Goal: Task Accomplishment & Management: Use online tool/utility

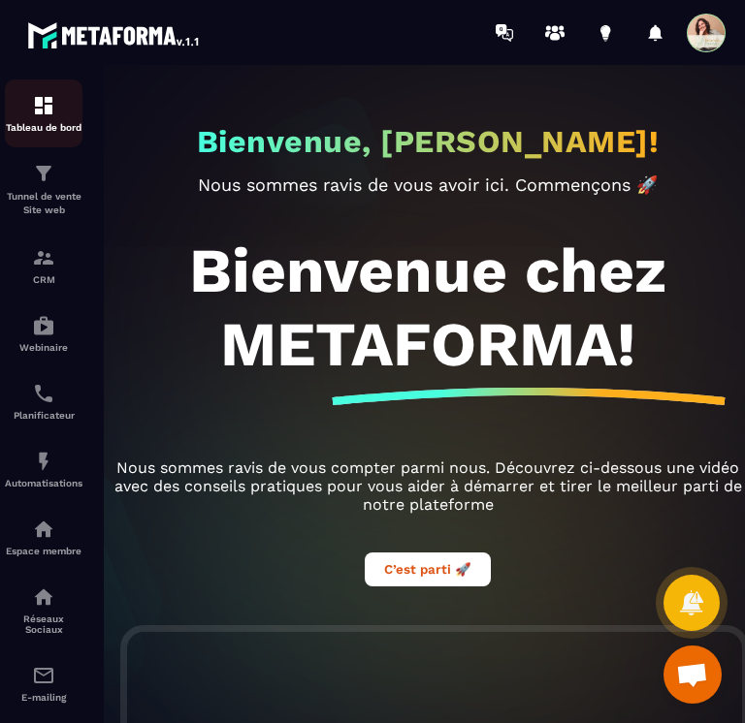
click at [32, 111] on img at bounding box center [43, 105] width 23 height 23
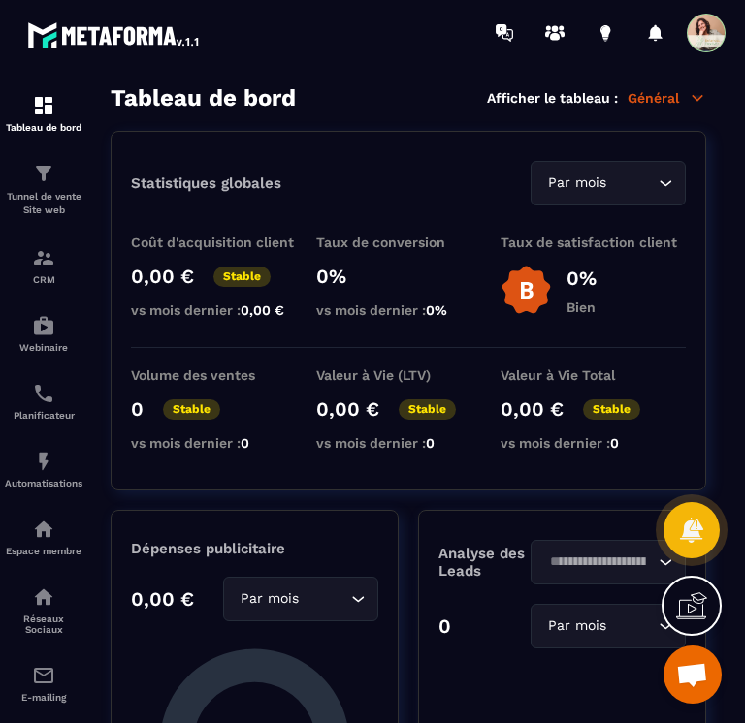
click at [407, 85] on div "Tableau de bord Afficher le tableau : Général" at bounding box center [408, 97] width 595 height 27
click at [556, 36] on icon at bounding box center [555, 37] width 10 height 8
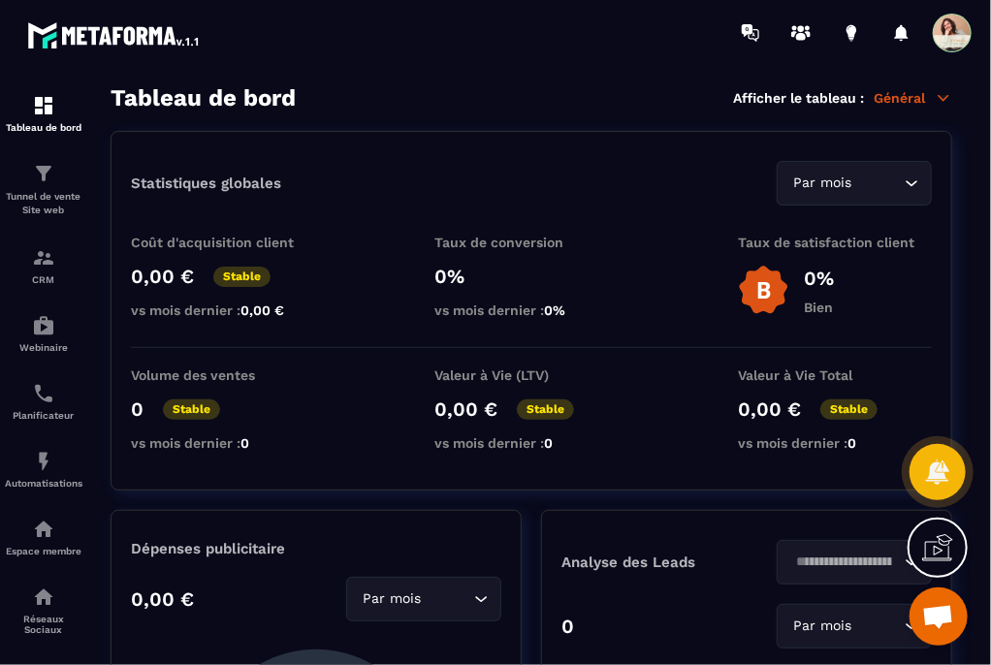
click at [744, 94] on icon at bounding box center [943, 97] width 17 height 17
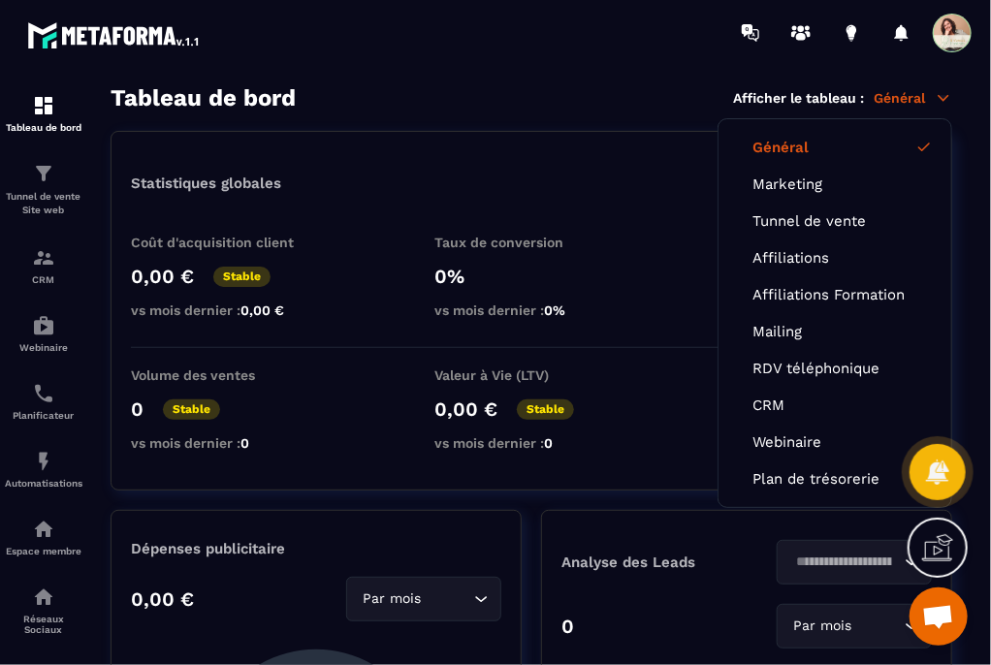
click at [744, 94] on icon at bounding box center [943, 97] width 17 height 17
click at [40, 551] on p "Espace membre" at bounding box center [44, 551] width 78 height 11
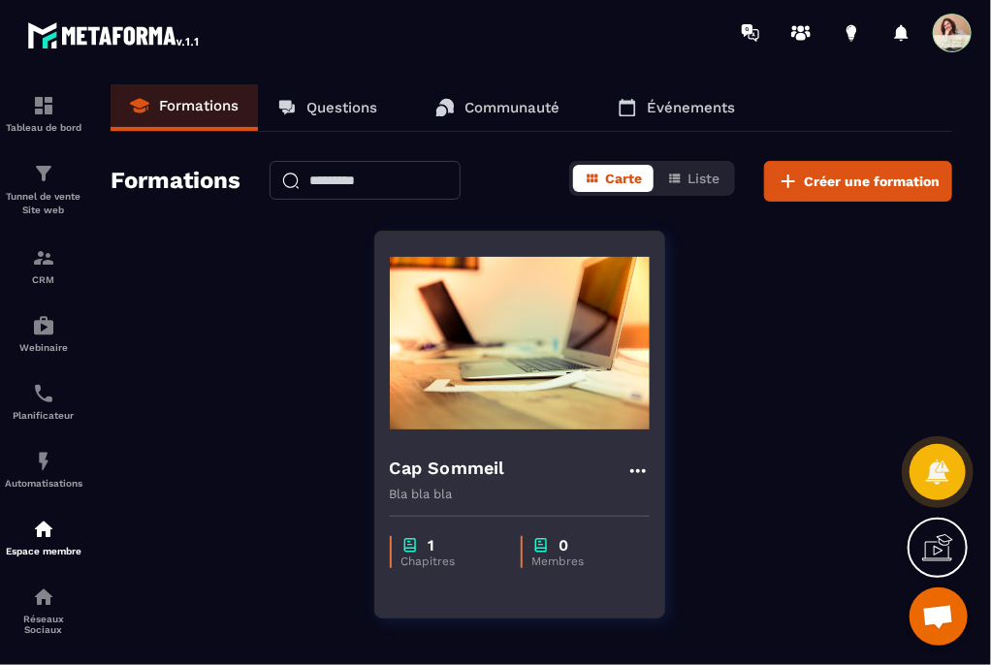
click at [540, 369] on img at bounding box center [520, 343] width 260 height 194
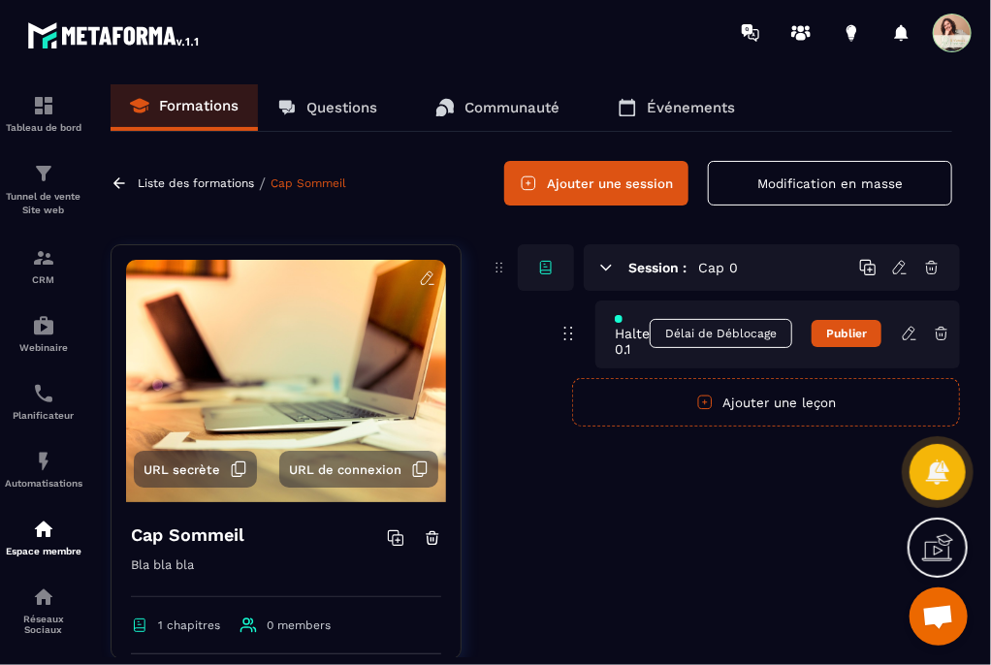
click at [623, 344] on span "Halte 0.1" at bounding box center [632, 333] width 35 height 47
click at [744, 331] on icon at bounding box center [909, 333] width 17 height 17
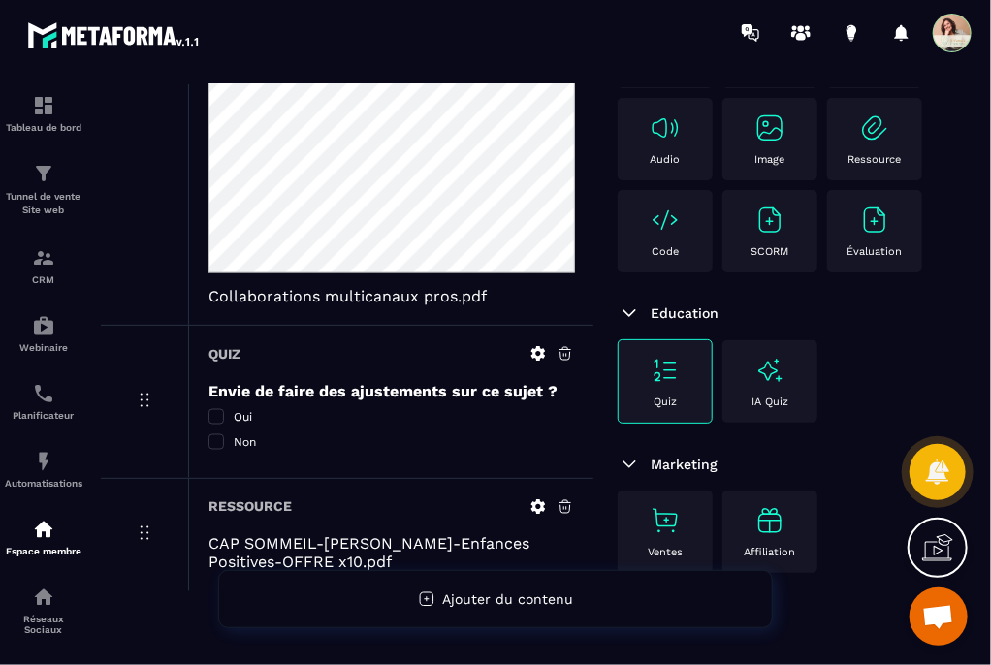
scroll to position [945, 0]
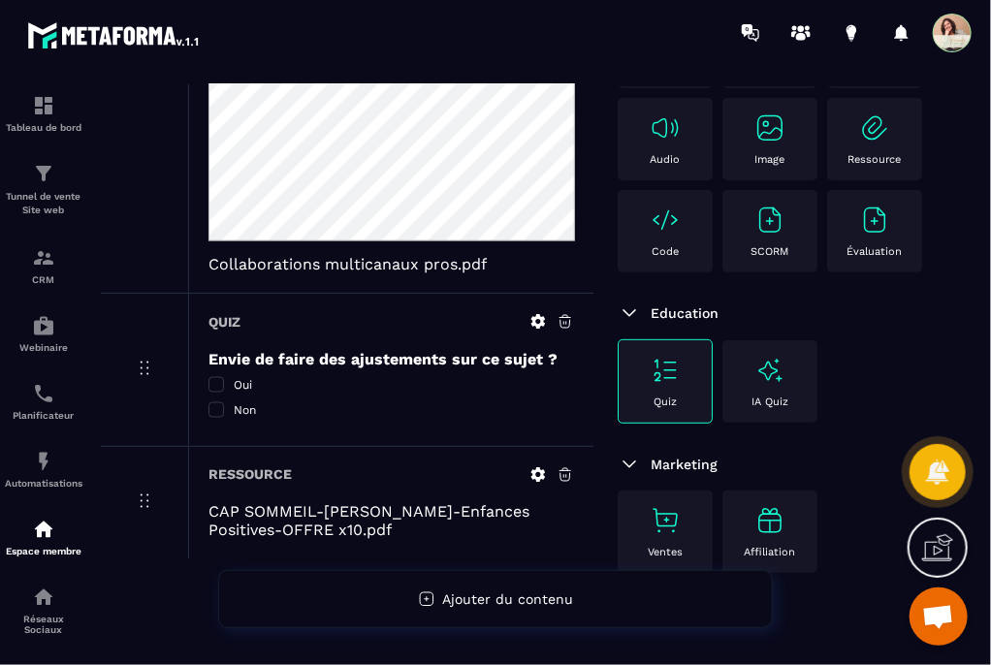
click at [244, 516] on span "CAP SOMMEIL-[PERSON_NAME]-Enfances Positives-OFFRE x10.pdf" at bounding box center [391, 521] width 366 height 37
click at [433, 518] on span "CAP SOMMEIL-[PERSON_NAME]-Enfances Positives-OFFRE x10.pdf" at bounding box center [391, 521] width 366 height 37
click at [273, 513] on span "CAP SOMMEIL-[PERSON_NAME]-Enfances Positives-OFFRE x10.pdf" at bounding box center [391, 521] width 366 height 37
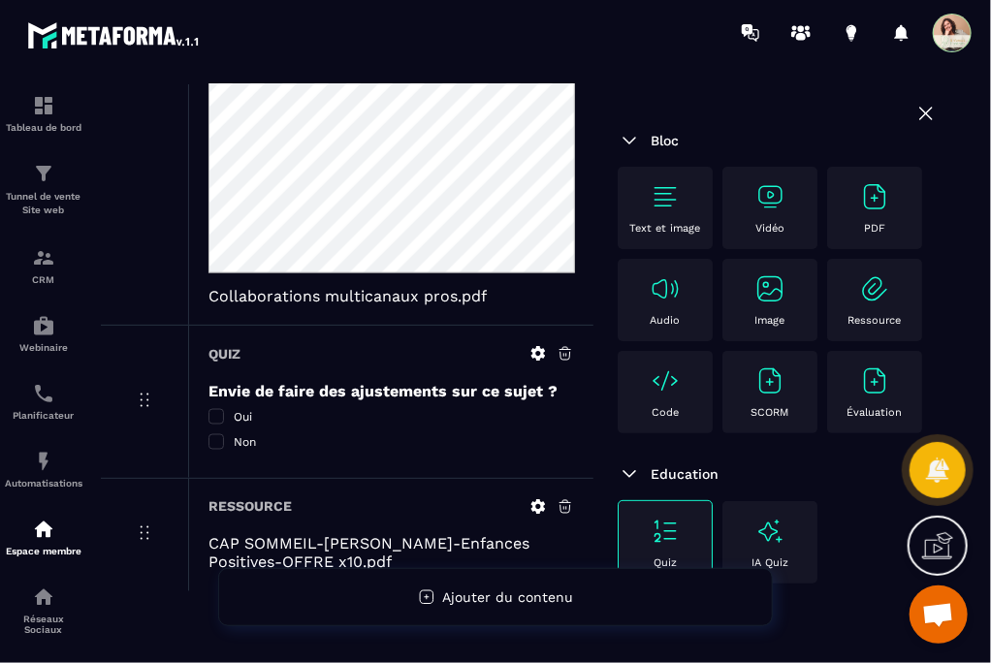
scroll to position [942, 0]
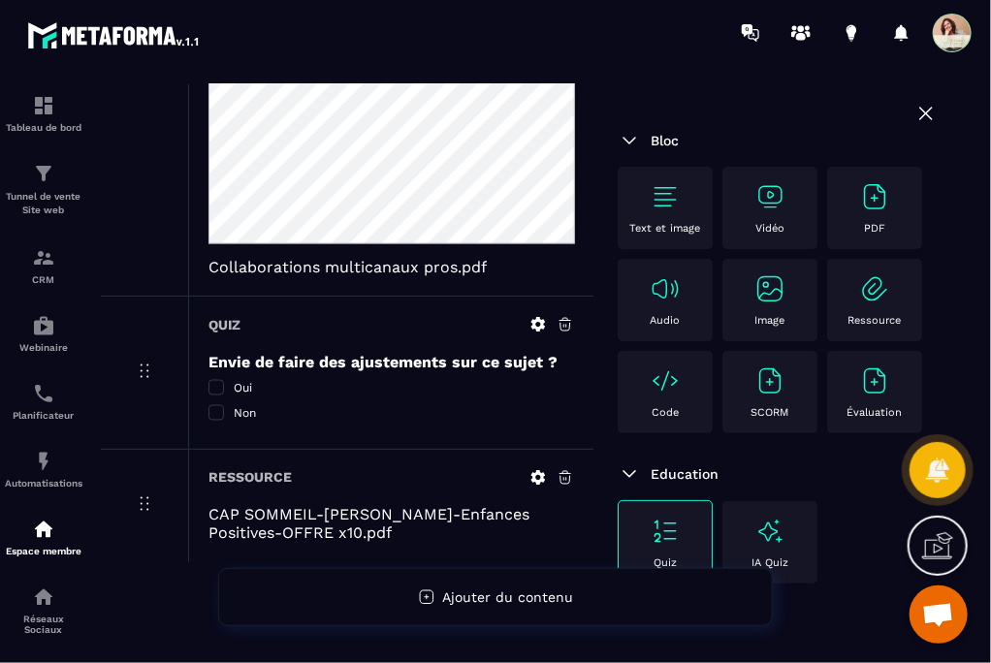
click at [477, 512] on span "CAP SOMMEIL-[PERSON_NAME]-Enfances Positives-OFFRE x10.pdf" at bounding box center [391, 524] width 366 height 37
click at [396, 511] on span "CAP SOMMEIL-[PERSON_NAME]-Enfances Positives-OFFRE x10.pdf" at bounding box center [391, 524] width 366 height 37
click at [345, 518] on span "CAP SOMMEIL-[PERSON_NAME]-Enfances Positives-OFFRE x10.pdf" at bounding box center [391, 524] width 366 height 37
click at [328, 537] on span "CAP SOMMEIL-[PERSON_NAME]-Enfances Positives-OFFRE x10.pdf" at bounding box center [391, 524] width 366 height 37
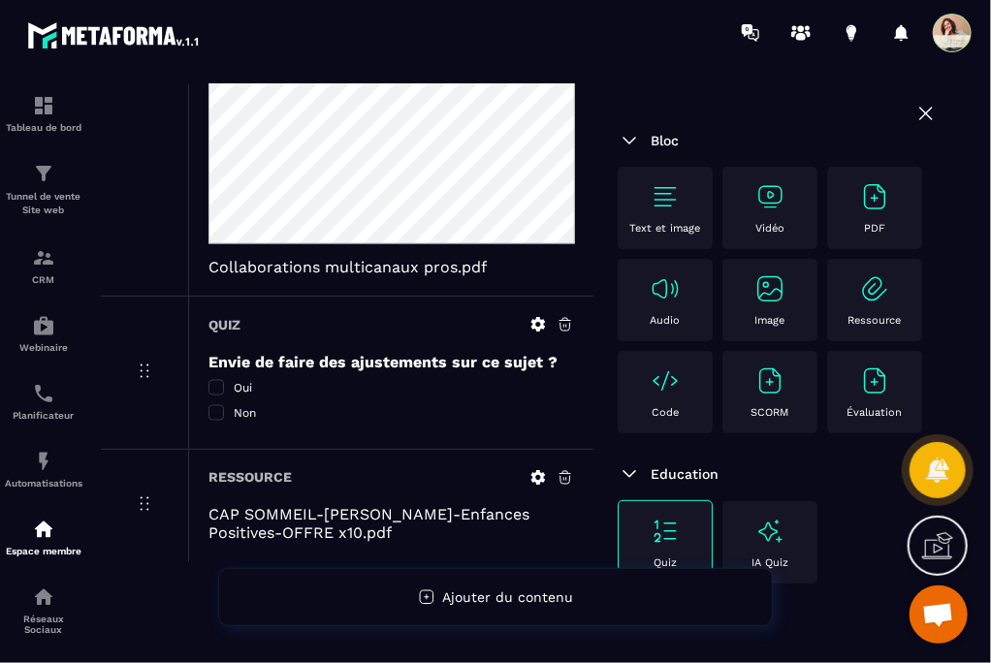
click at [332, 517] on span "CAP SOMMEIL-[PERSON_NAME]-Enfances Positives-OFFRE x10.pdf" at bounding box center [391, 524] width 366 height 37
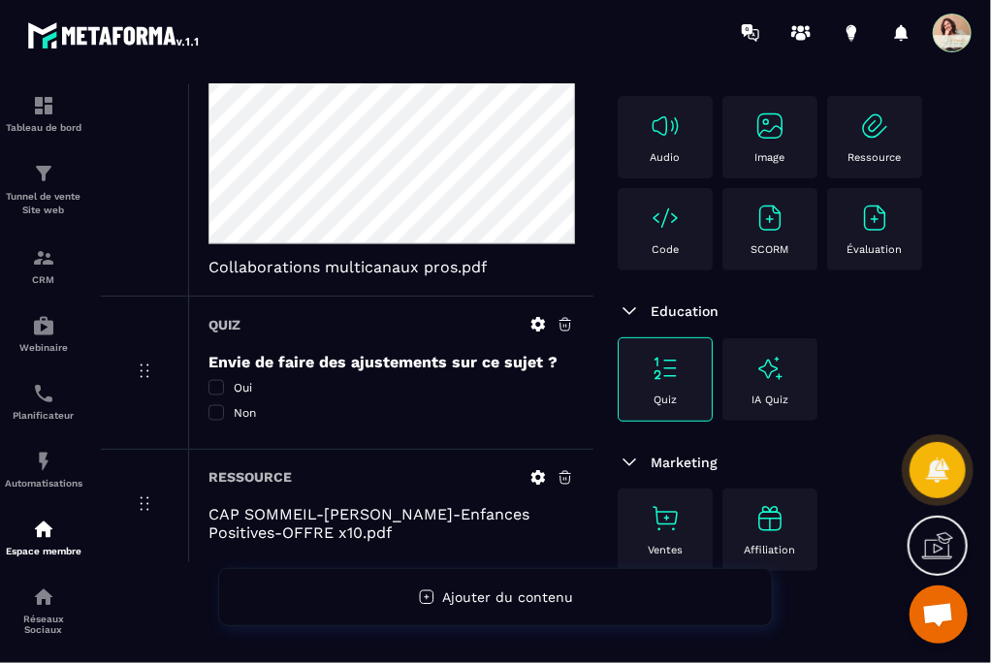
click at [333, 508] on span "CAP SOMMEIL-[PERSON_NAME]-Enfances Positives-OFFRE x10.pdf" at bounding box center [391, 524] width 366 height 37
click at [532, 473] on icon at bounding box center [538, 478] width 15 height 15
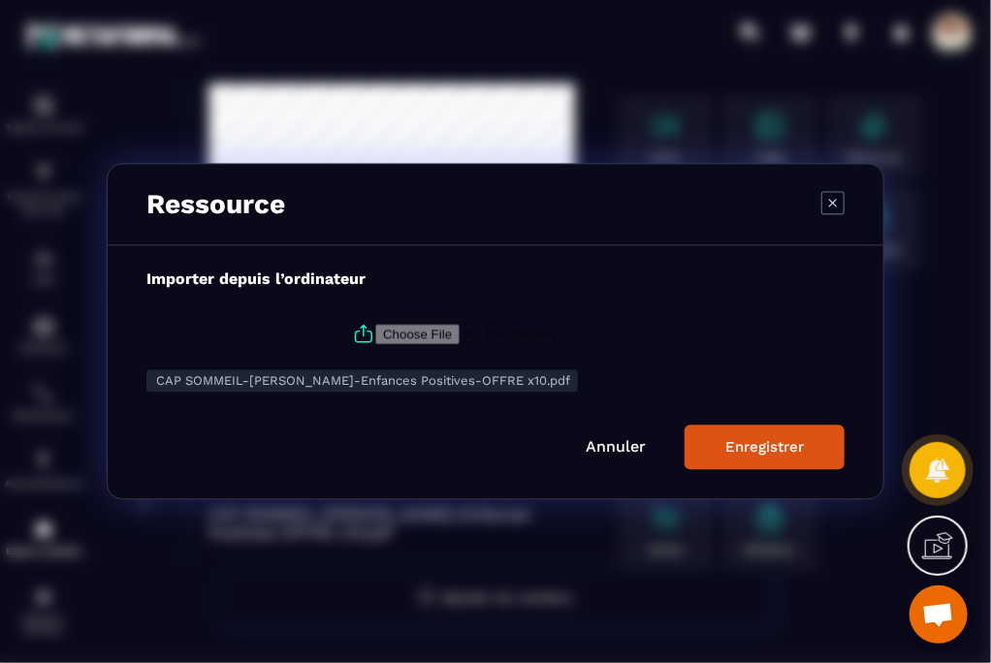
click at [718, 454] on button "Enregistrer" at bounding box center [765, 448] width 160 height 45
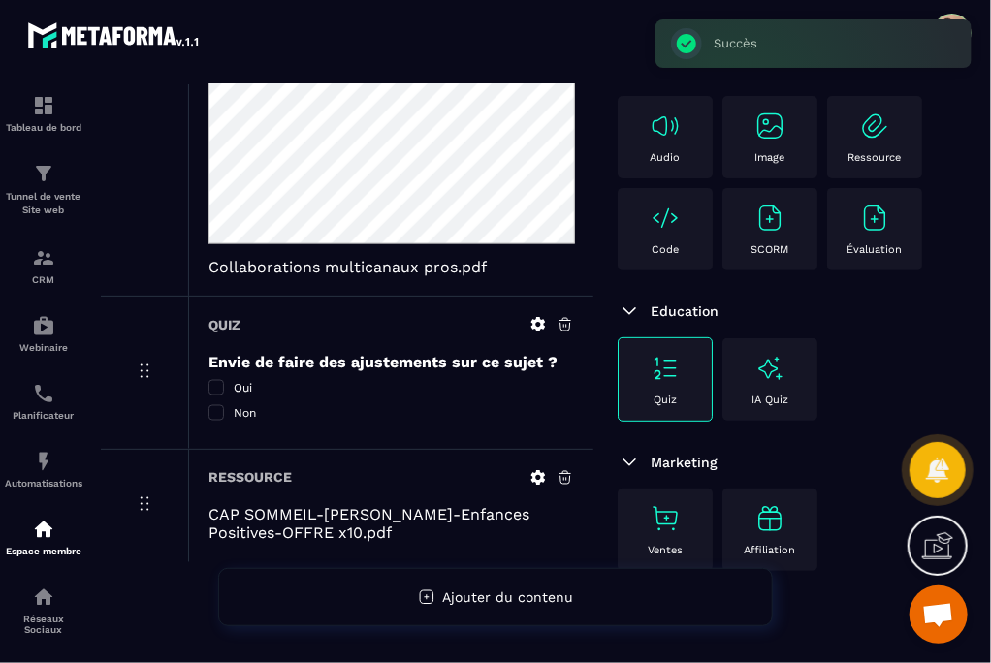
click at [394, 512] on span "CAP SOMMEIL-[PERSON_NAME]-Enfances Positives-OFFRE x10.pdf" at bounding box center [391, 524] width 366 height 37
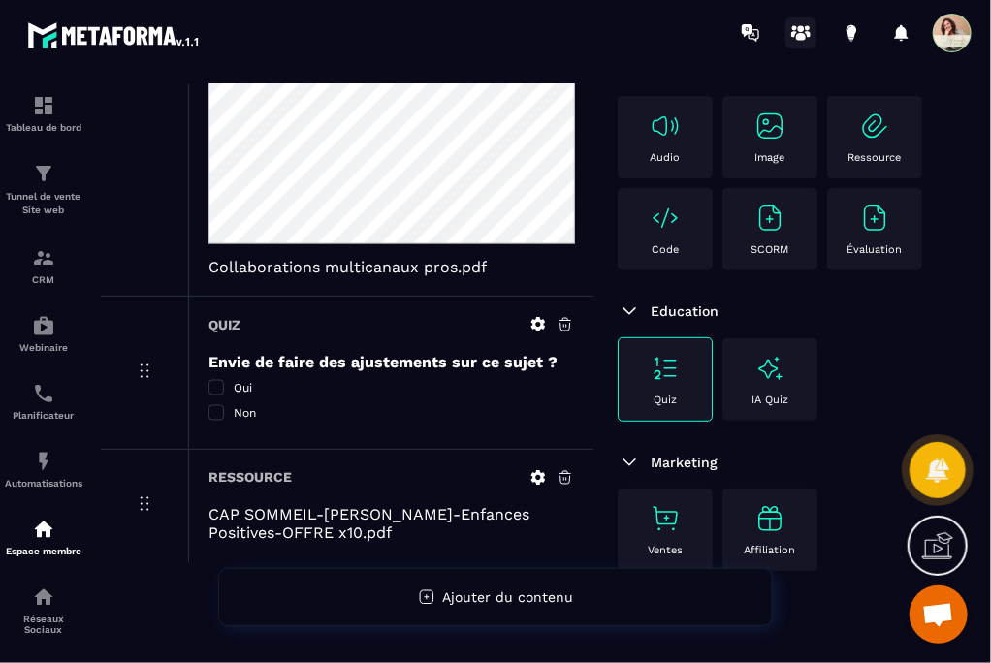
click at [744, 33] on icon at bounding box center [801, 37] width 10 height 8
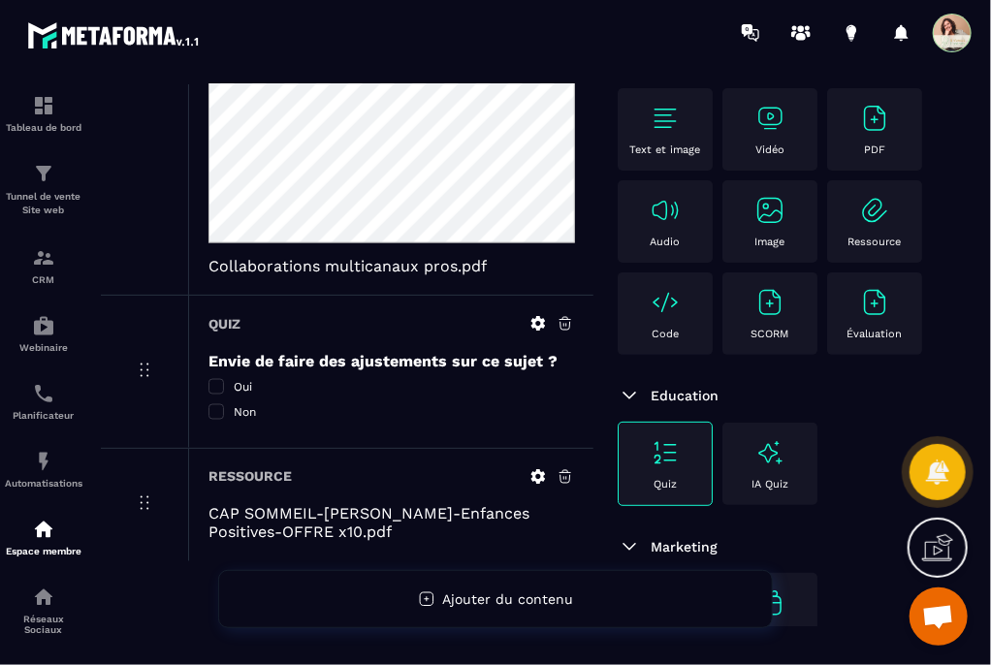
scroll to position [0, 0]
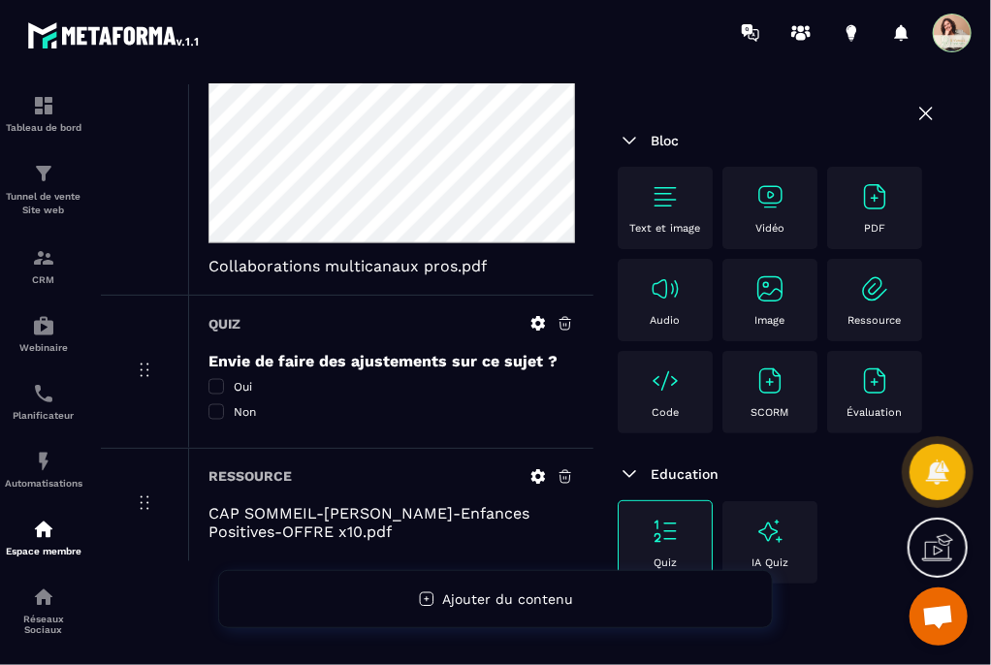
click at [744, 110] on icon at bounding box center [925, 113] width 23 height 23
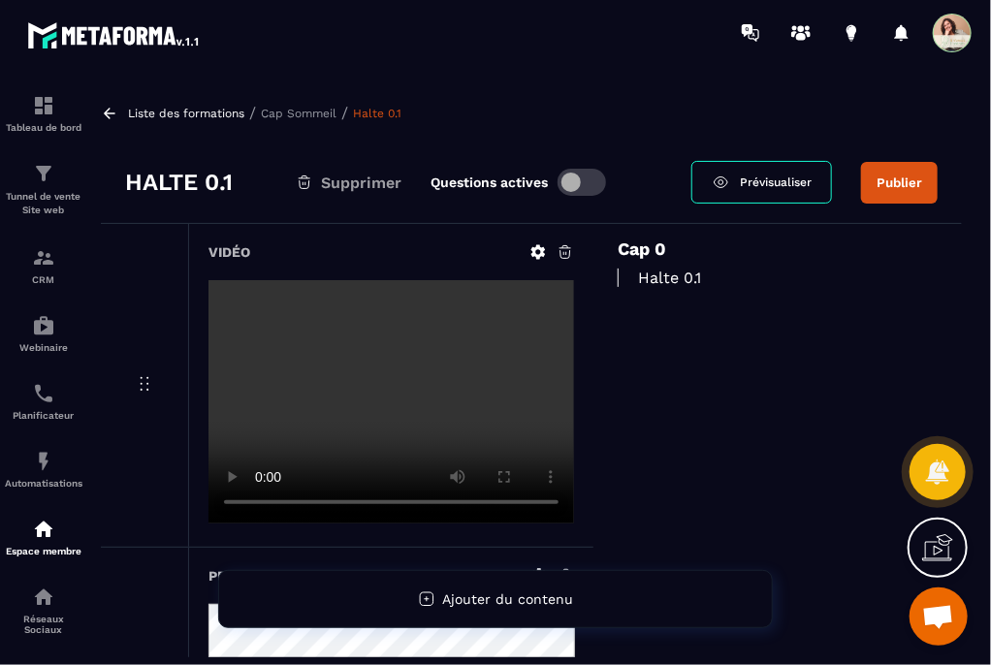
click at [744, 184] on button "Publier" at bounding box center [899, 183] width 77 height 42
